Goal: Transaction & Acquisition: Obtain resource

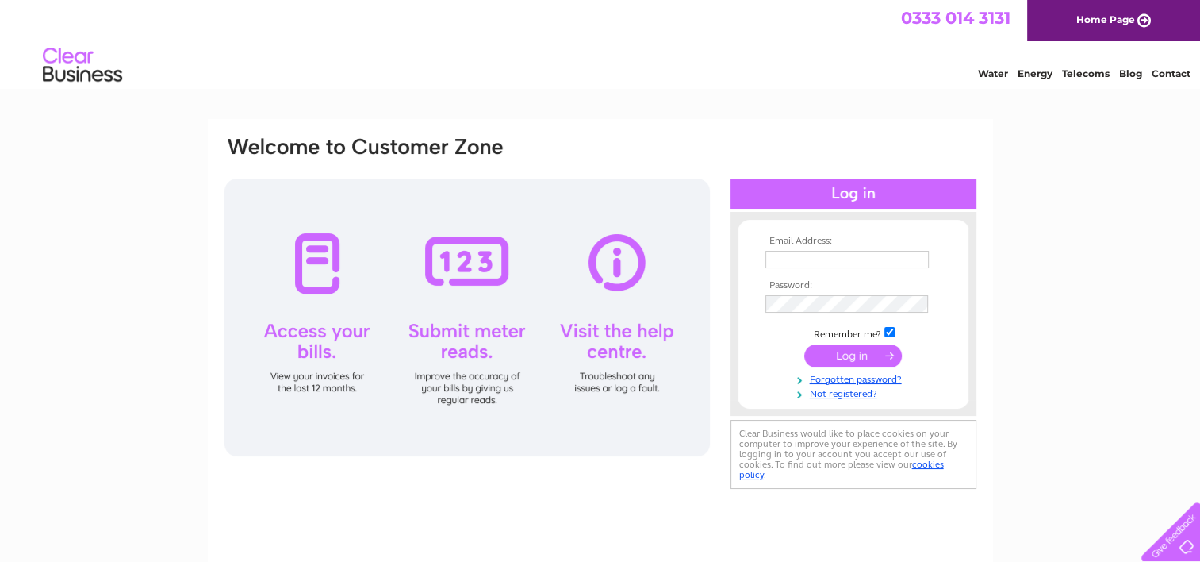
type input "alison@castrathaven.org"
click at [877, 351] on input "submit" at bounding box center [854, 355] width 98 height 22
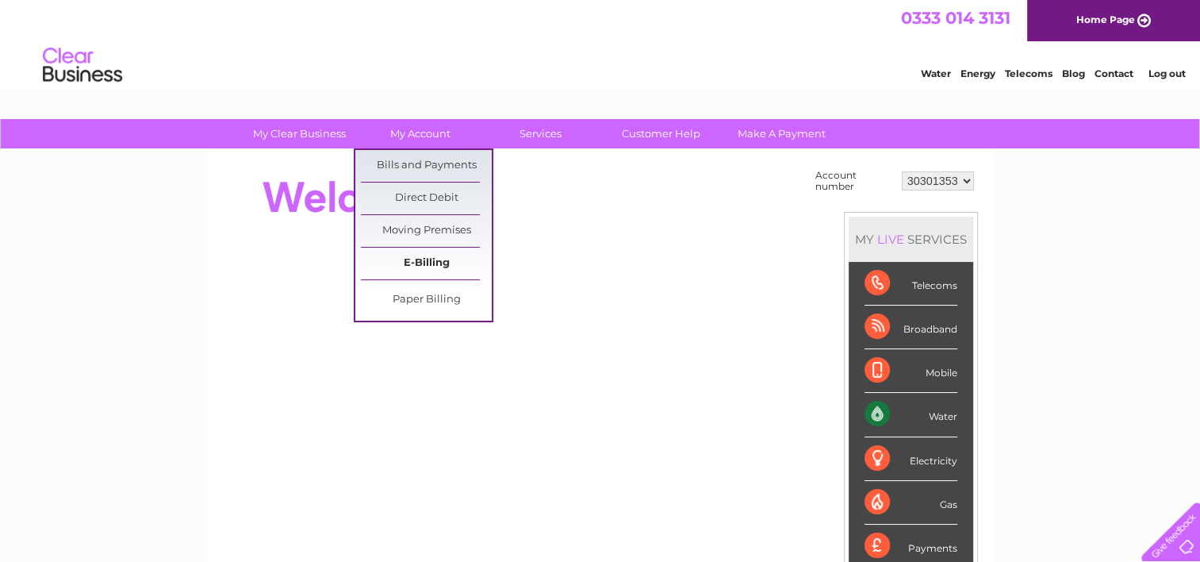
click at [431, 261] on link "E-Billing" at bounding box center [426, 264] width 131 height 32
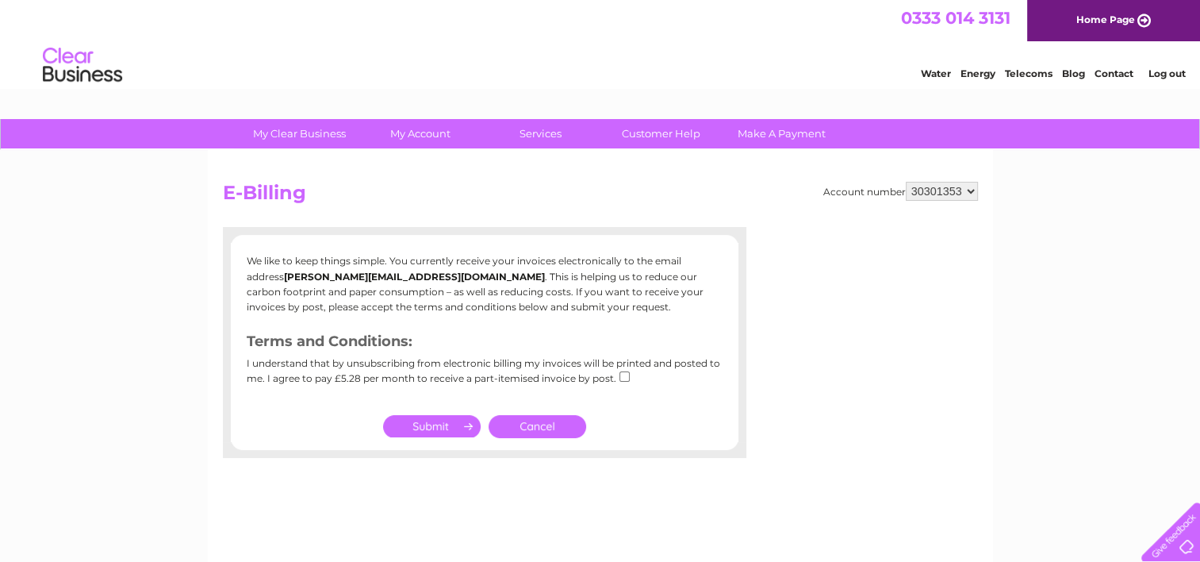
scroll to position [79, 0]
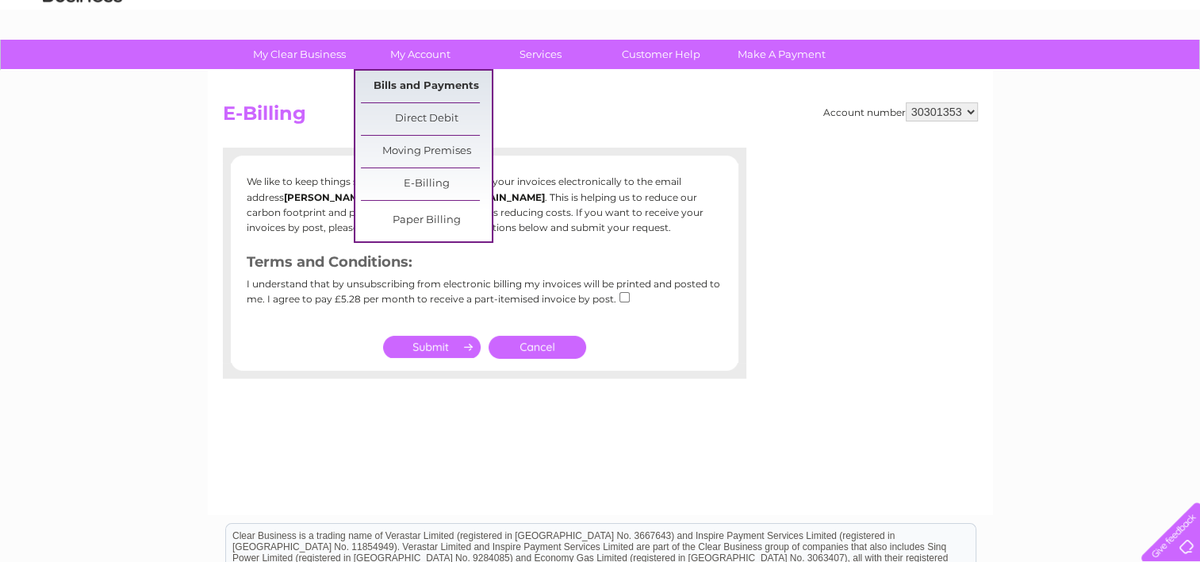
click at [407, 78] on link "Bills and Payments" at bounding box center [426, 87] width 131 height 32
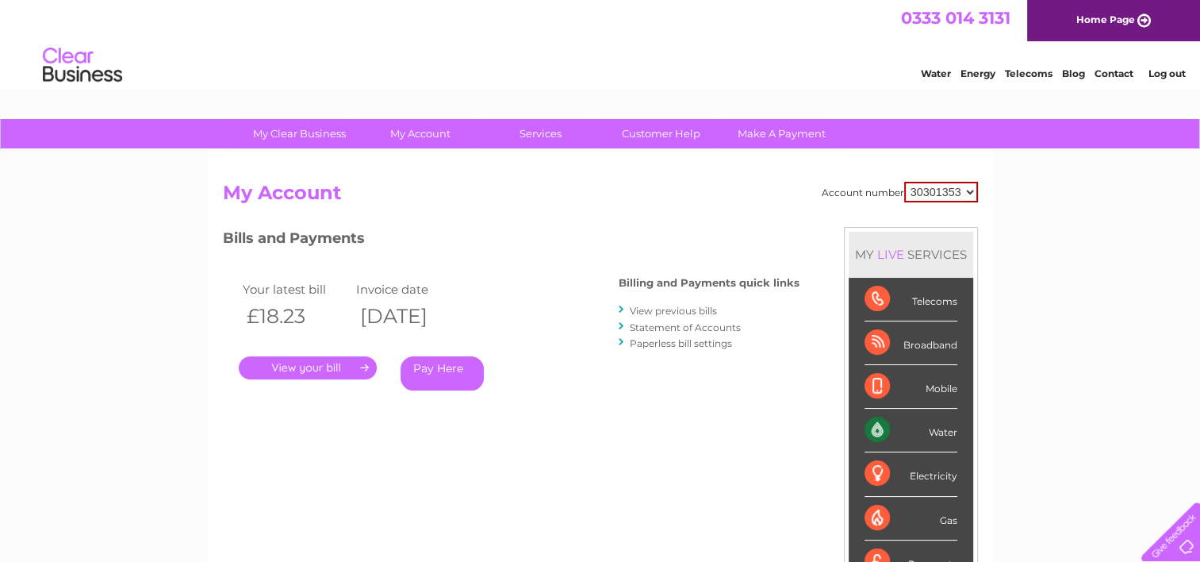
click at [304, 366] on link "." at bounding box center [308, 367] width 138 height 23
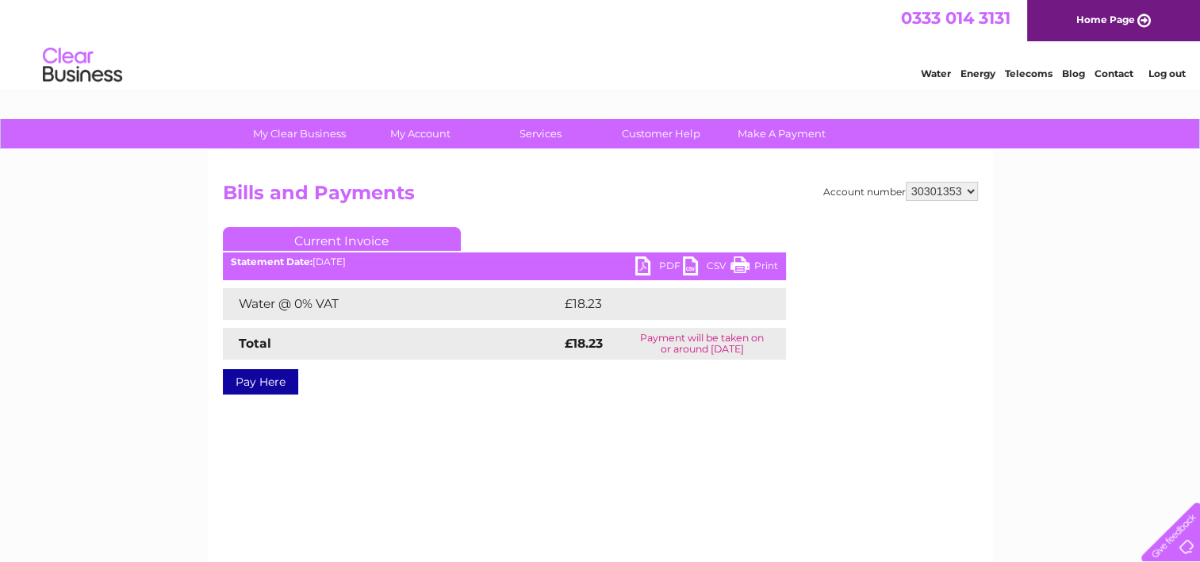
click at [643, 263] on link "PDF" at bounding box center [660, 267] width 48 height 23
